Goal: Complete application form

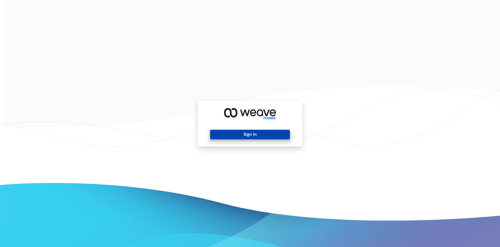
click at [258, 135] on button "Sign In" at bounding box center [250, 135] width 80 height 10
click at [268, 111] on icon at bounding box center [247, 113] width 46 height 10
click at [266, 133] on button "Sign In" at bounding box center [250, 135] width 80 height 10
